Goal: Check status: Check status

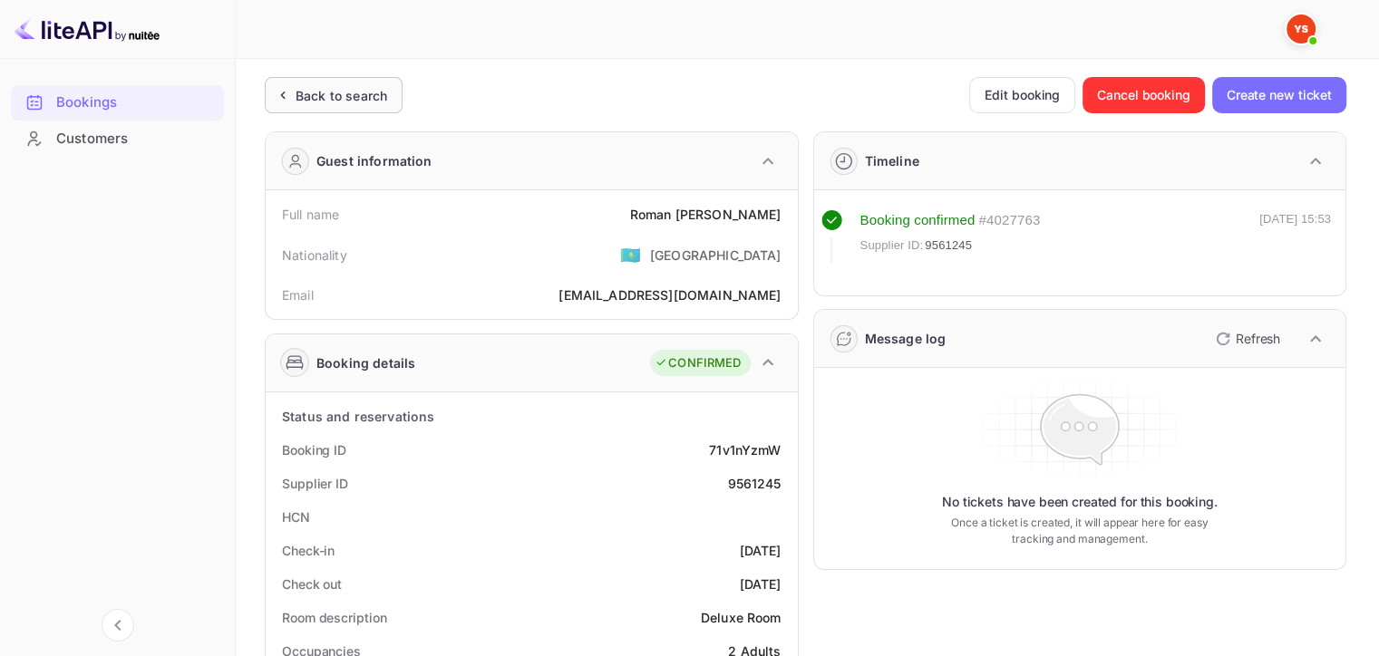
click at [334, 90] on div "Back to search" at bounding box center [342, 95] width 92 height 19
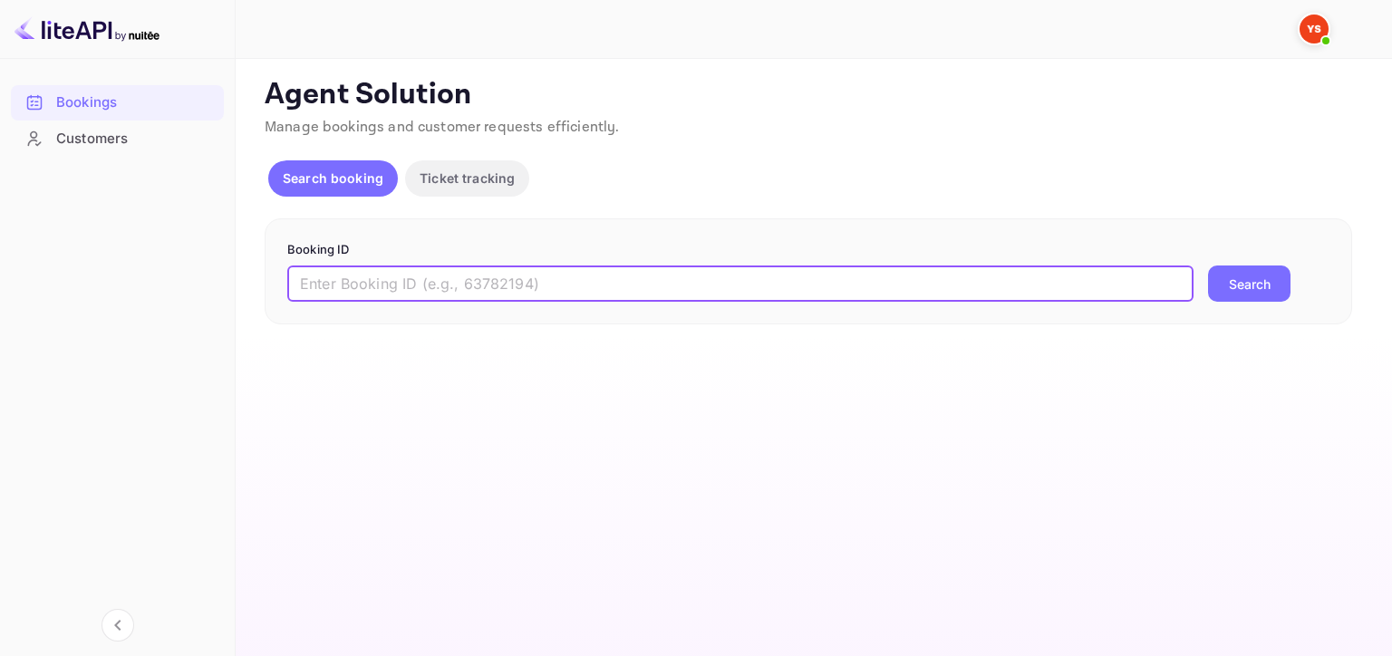
click at [851, 284] on input "text" at bounding box center [740, 284] width 906 height 36
paste input "9349393"
type input "9349393"
click at [1265, 280] on button "Search" at bounding box center [1249, 284] width 82 height 36
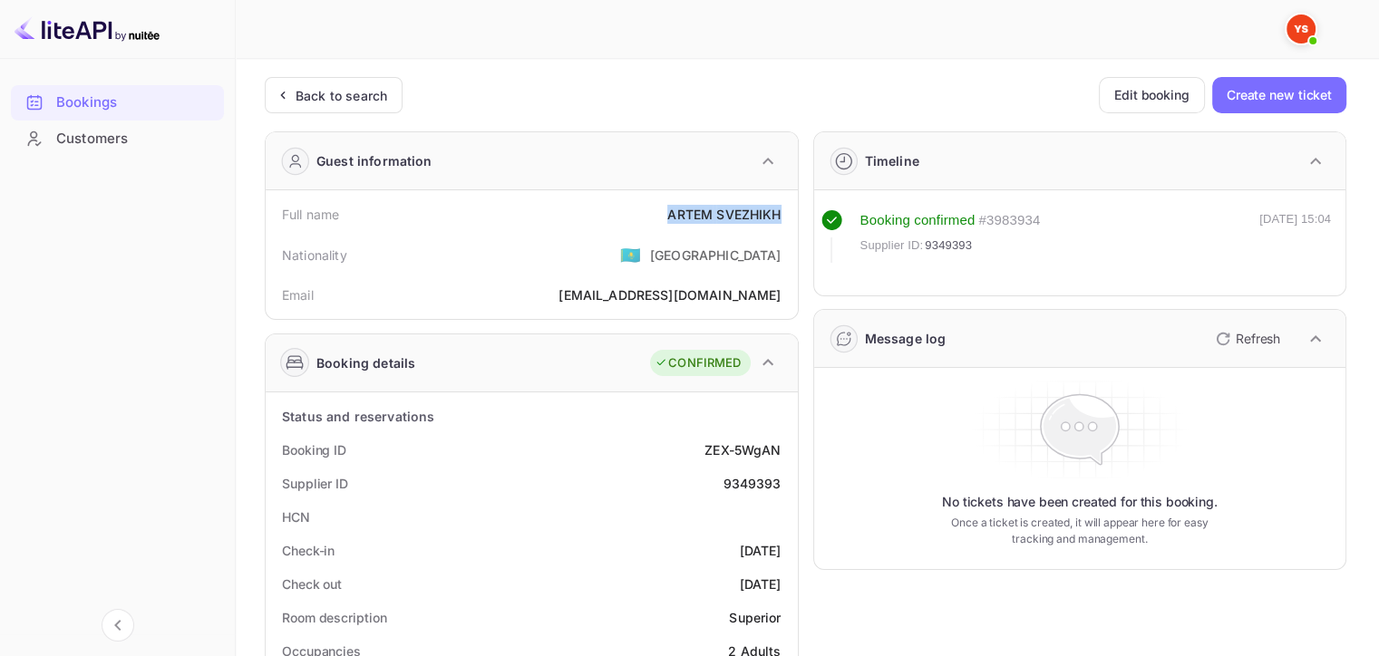
drag, startPoint x: 654, startPoint y: 205, endPoint x: 790, endPoint y: 193, distance: 136.5
click at [790, 193] on div "Full name [PERSON_NAME] Nationality 🇰🇿 [DEMOGRAPHIC_DATA] Email [EMAIL_ADDRESS]…" at bounding box center [532, 254] width 532 height 129
copy div "[PERSON_NAME]"
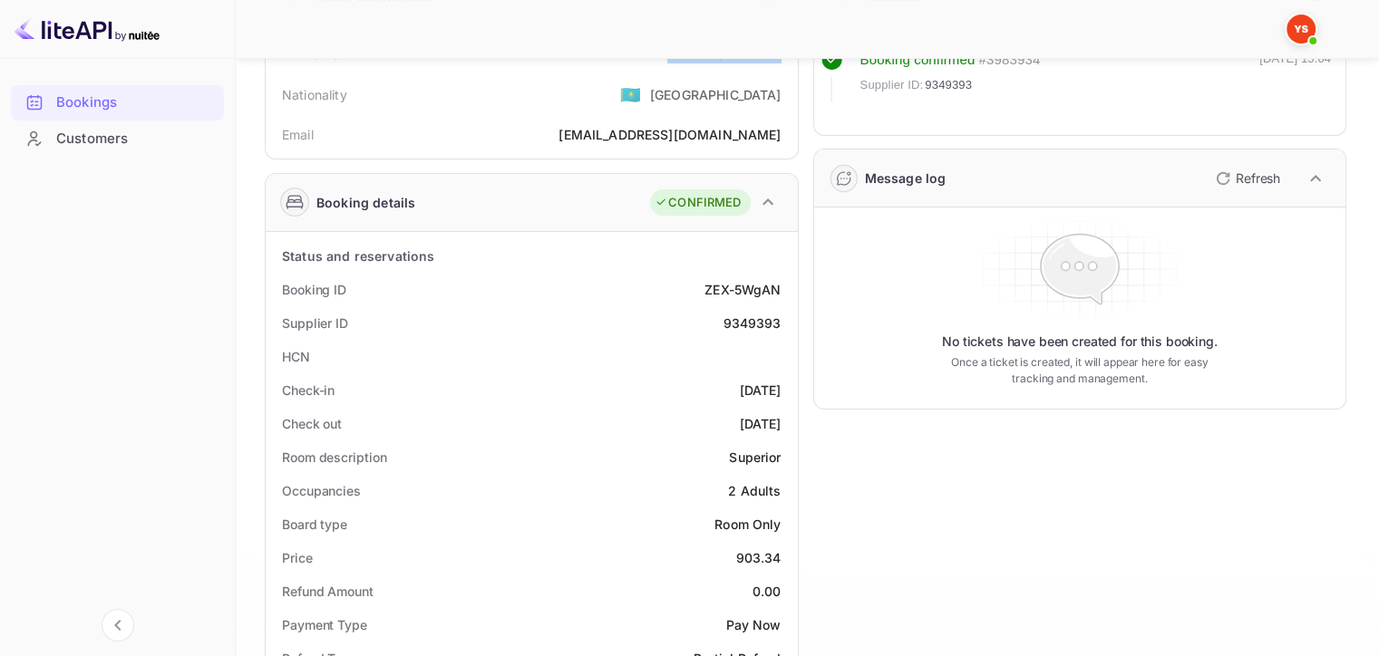
scroll to position [272, 0]
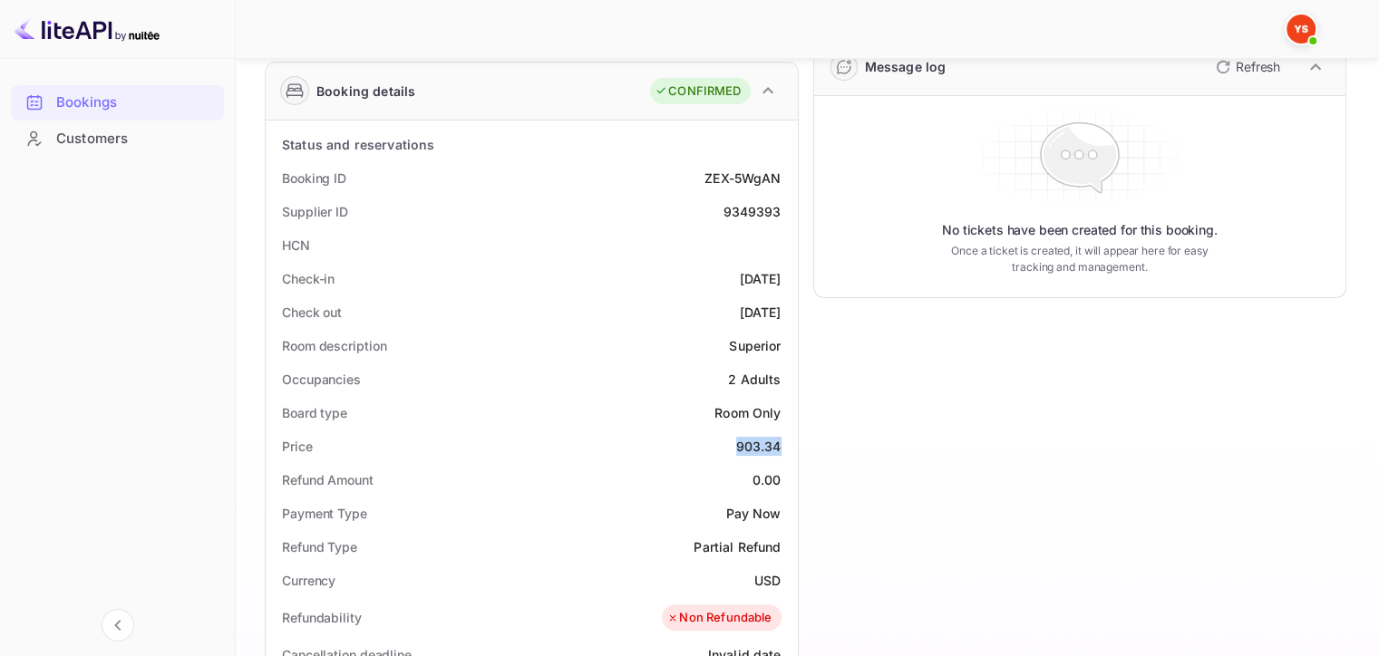
drag, startPoint x: 722, startPoint y: 442, endPoint x: 782, endPoint y: 445, distance: 60.8
click at [782, 445] on div "Price 903.34" at bounding box center [532, 447] width 518 height 34
copy div "903.34"
